Goal: Information Seeking & Learning: Learn about a topic

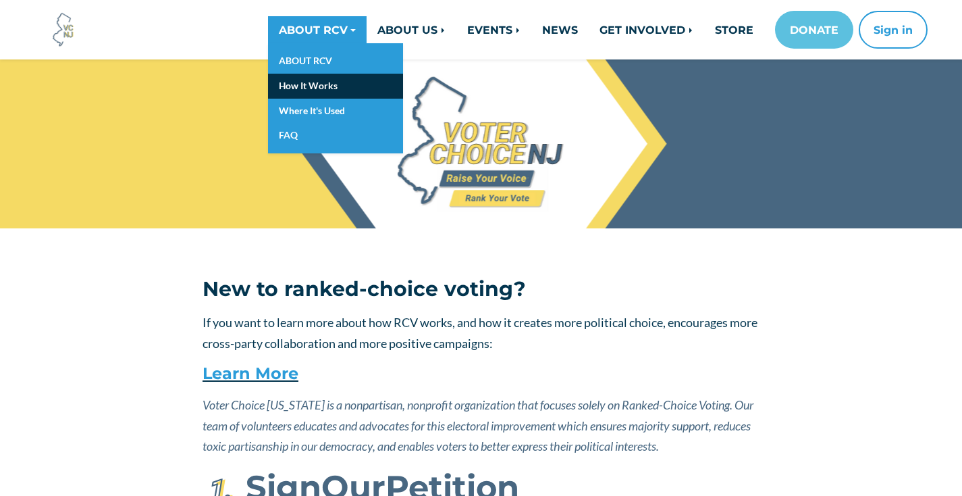
click at [298, 80] on link "How It Works" at bounding box center [335, 86] width 135 height 25
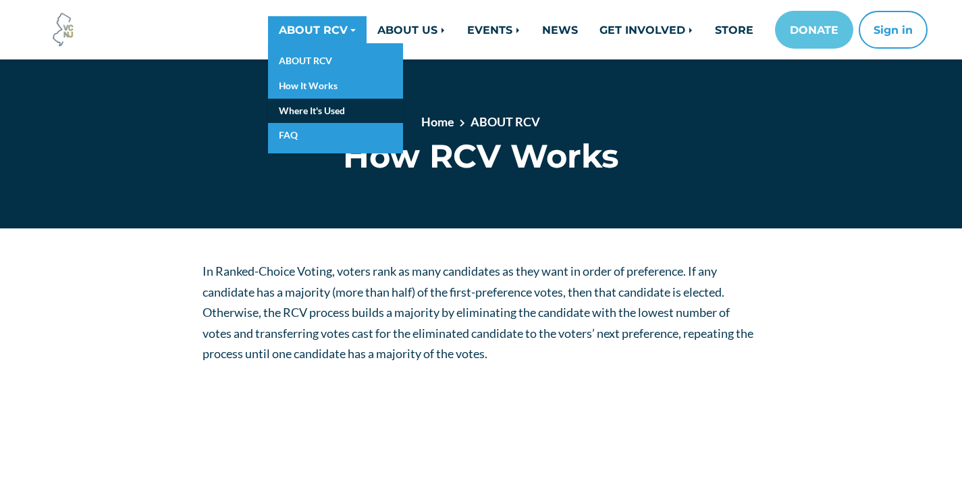
click at [307, 103] on link "Where It's Used" at bounding box center [335, 111] width 135 height 25
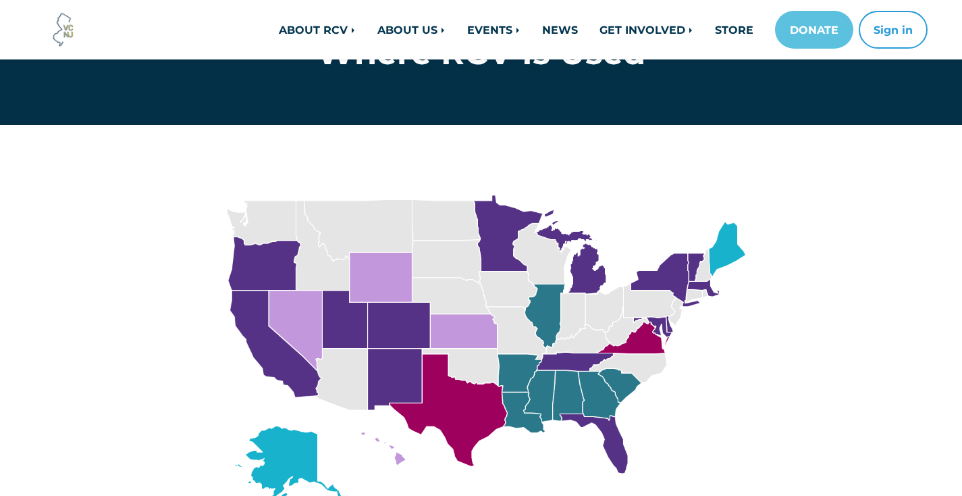
scroll to position [280, 0]
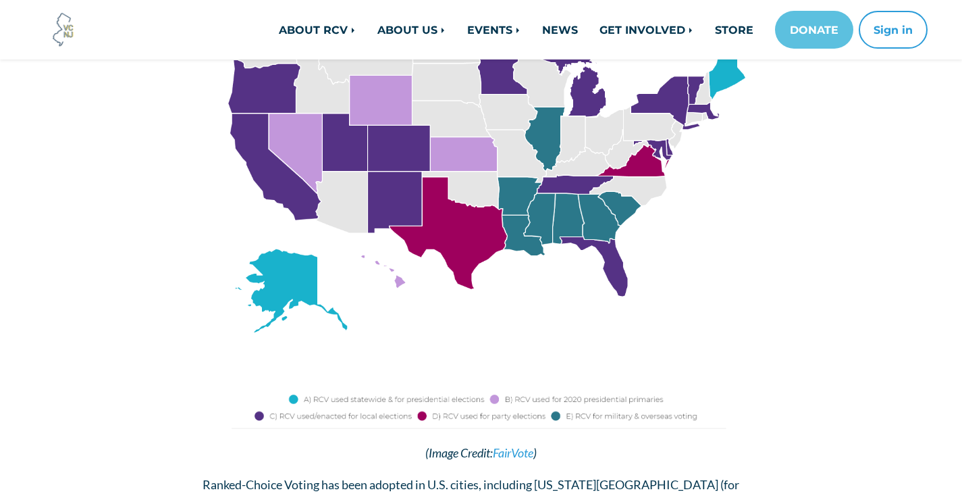
click at [455, 217] on img at bounding box center [481, 176] width 557 height 392
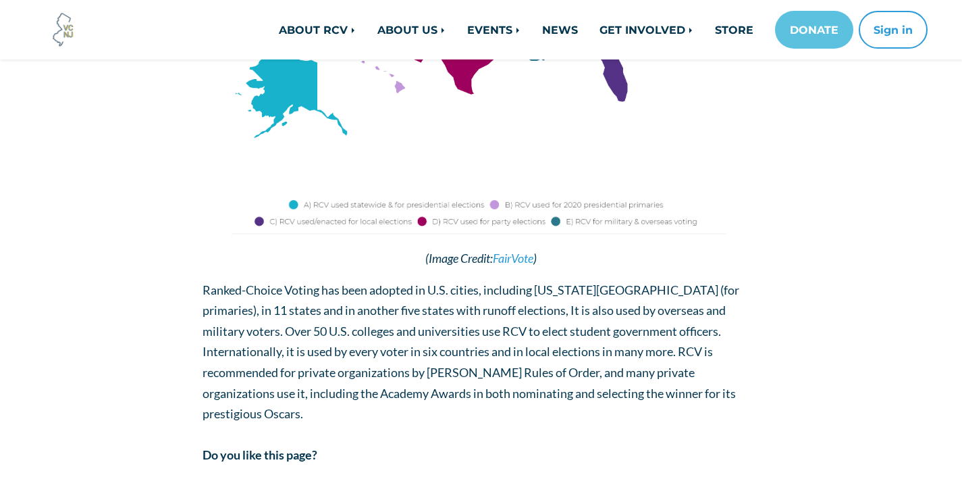
scroll to position [505, 0]
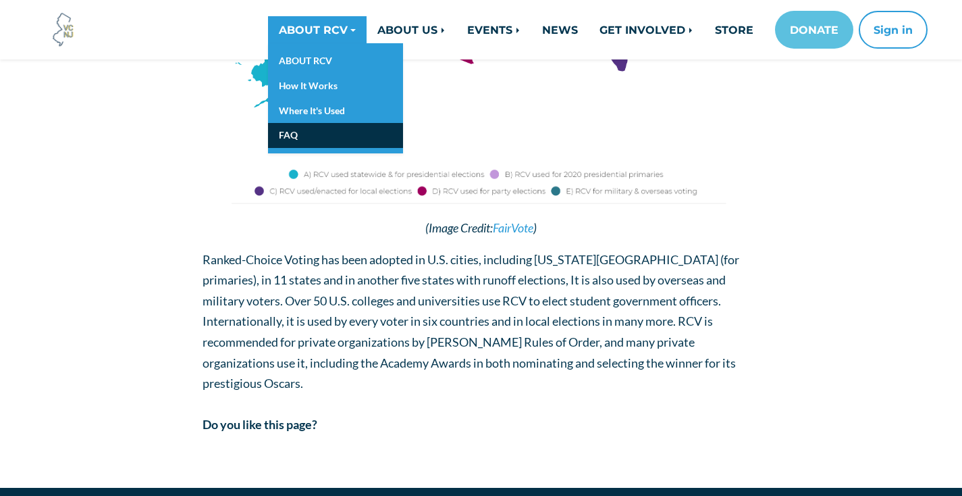
click at [303, 132] on link "FAQ" at bounding box center [335, 135] width 135 height 25
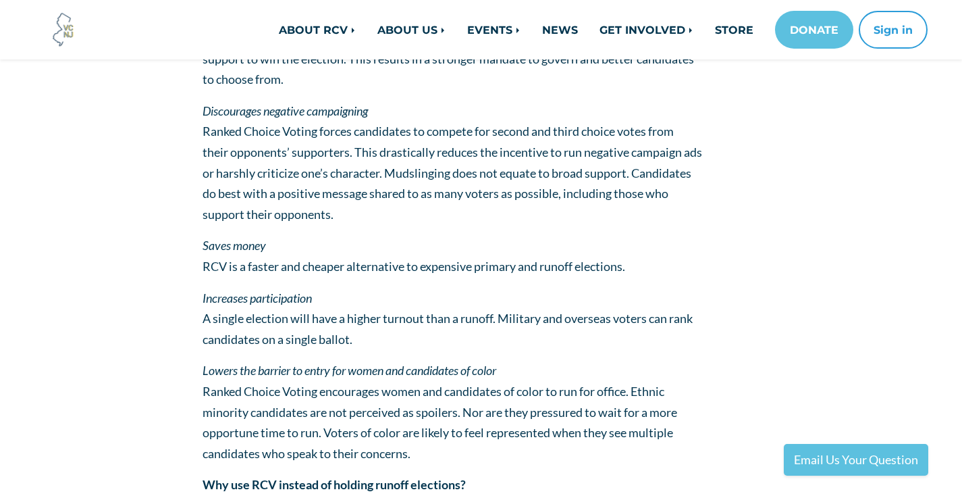
scroll to position [1867, 0]
